Goal: Task Accomplishment & Management: Manage account settings

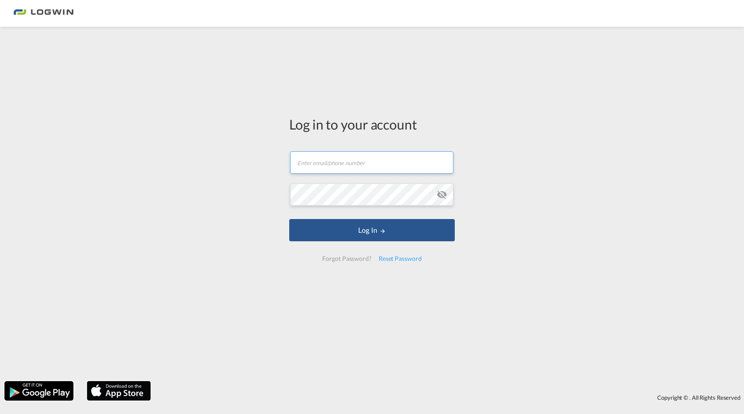
click at [362, 165] on input "text" at bounding box center [371, 162] width 163 height 22
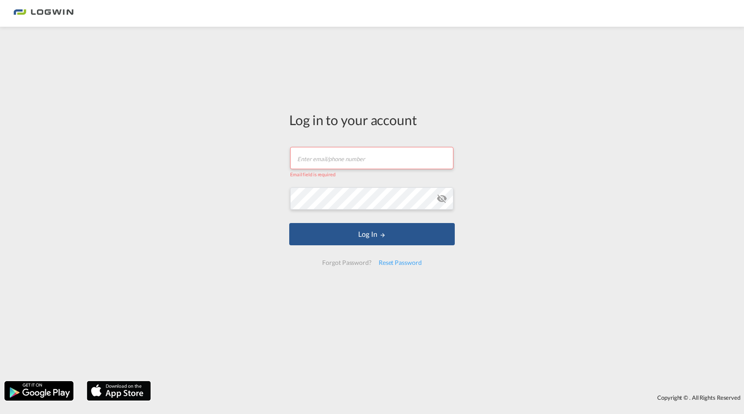
drag, startPoint x: 207, startPoint y: 196, endPoint x: 231, endPoint y: 184, distance: 26.7
click at [207, 196] on div "Log in to your account Email field is required Password field is required Log I…" at bounding box center [372, 203] width 744 height 345
click at [313, 159] on input "text" at bounding box center [371, 158] width 163 height 22
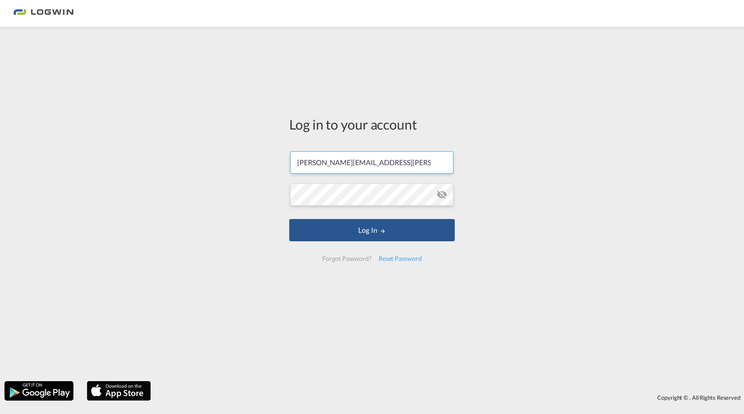
click at [305, 166] on input "[PERSON_NAME][EMAIL_ADDRESS][PERSON_NAME][DOMAIN_NAME]" at bounding box center [371, 162] width 163 height 22
type input "[PERSON_NAME][EMAIL_ADDRESS][PERSON_NAME][DOMAIN_NAME]"
click at [443, 193] on md-icon "icon-eye-off" at bounding box center [442, 194] width 11 height 11
click at [340, 226] on button "Log In" at bounding box center [372, 230] width 166 height 22
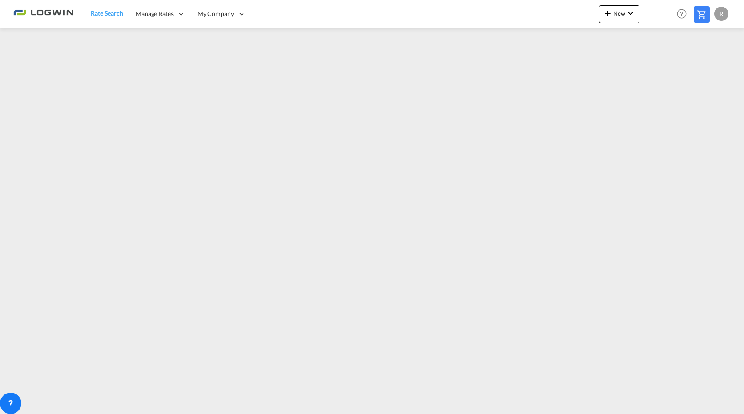
click at [727, 12] on div "R" at bounding box center [722, 14] width 14 height 14
click at [710, 35] on button "My Profile" at bounding box center [711, 39] width 58 height 18
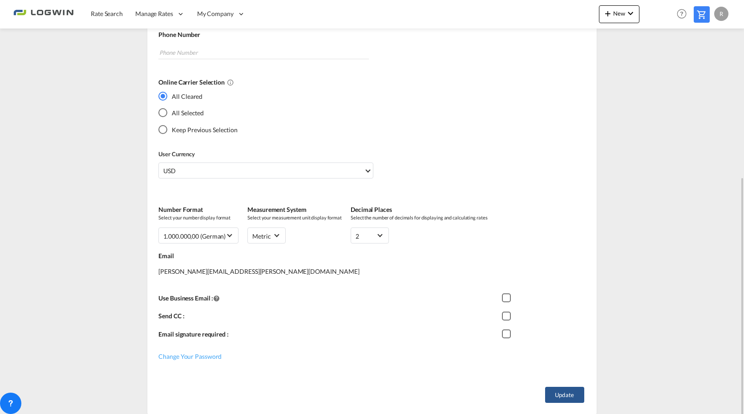
scroll to position [214, 0]
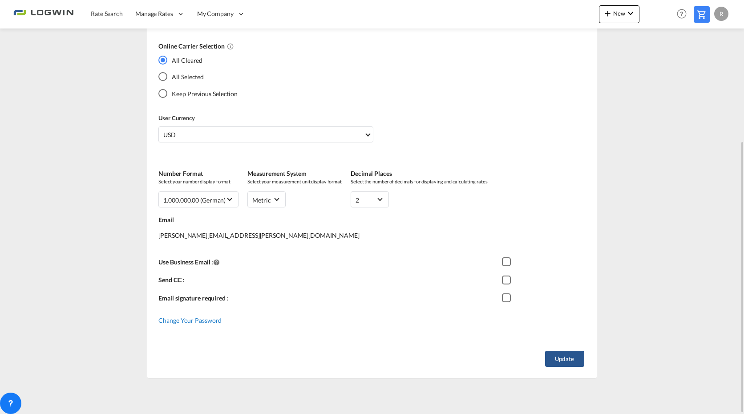
click at [207, 317] on span "Change Your Password" at bounding box center [189, 321] width 63 height 8
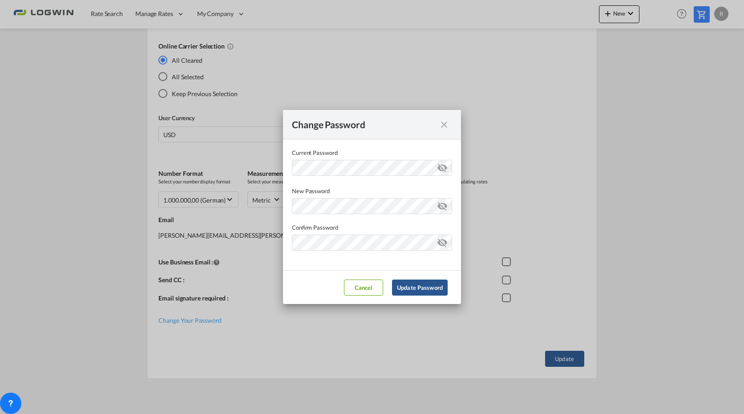
click at [444, 169] on md-icon "icon-eye-off" at bounding box center [442, 166] width 11 height 11
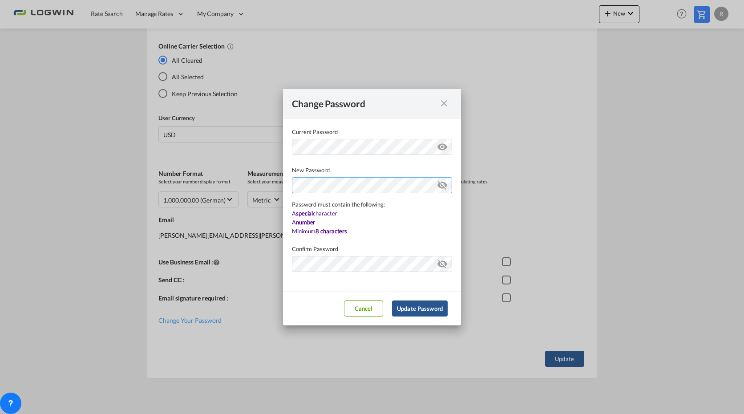
click at [349, 209] on div "Password must contain the following: A special character A number Minimum 8 cha…" at bounding box center [372, 205] width 160 height 61
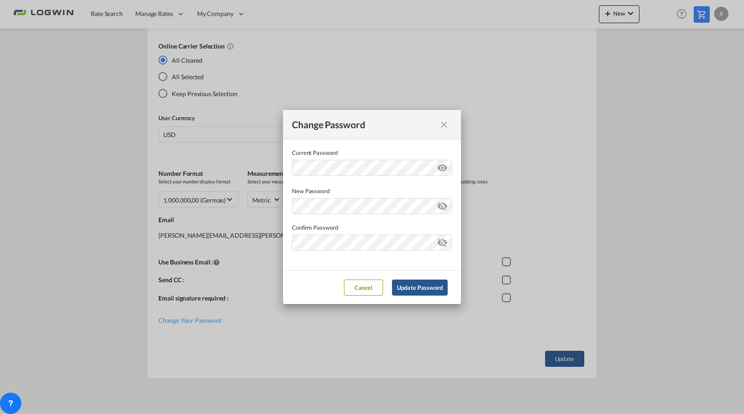
click at [444, 186] on md-dialog-content "Current Password New Password Password must contain the following: A special ch…" at bounding box center [372, 204] width 178 height 131
click at [444, 206] on md-icon "icon-eye-off" at bounding box center [442, 204] width 11 height 11
click at [444, 242] on md-icon "icon-eye-off" at bounding box center [442, 241] width 11 height 11
click at [422, 287] on button "Update Password" at bounding box center [420, 288] width 56 height 16
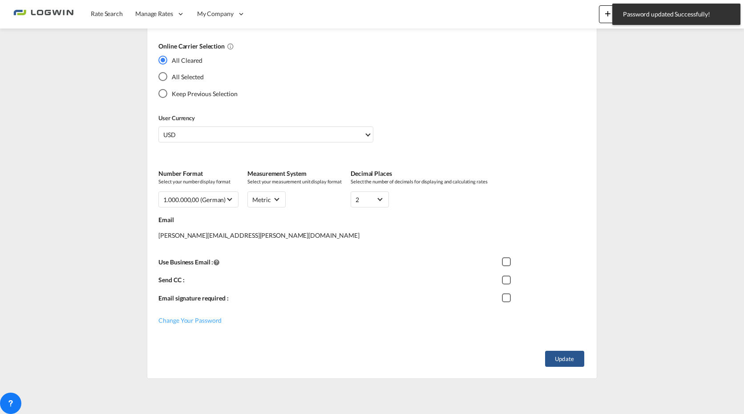
type input "[PERSON_NAME][EMAIL_ADDRESS][PERSON_NAME][DOMAIN_NAME]"
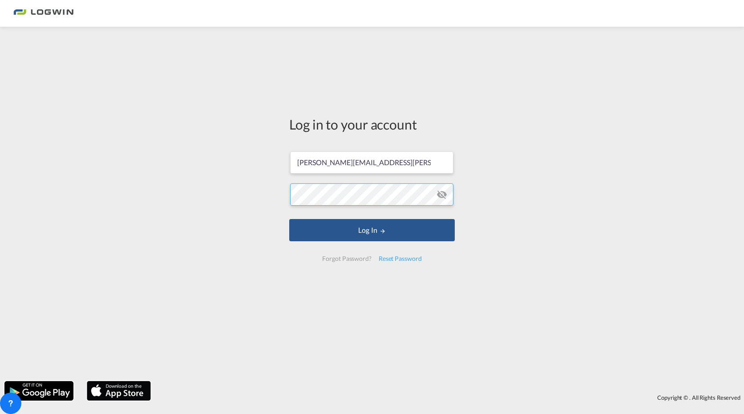
click at [286, 199] on div "Log in to your account [PERSON_NAME][EMAIL_ADDRESS][PERSON_NAME][DOMAIN_NAME] L…" at bounding box center [372, 192] width 179 height 322
click at [432, 227] on button "Log In" at bounding box center [372, 230] width 166 height 22
